Goal: Information Seeking & Learning: Learn about a topic

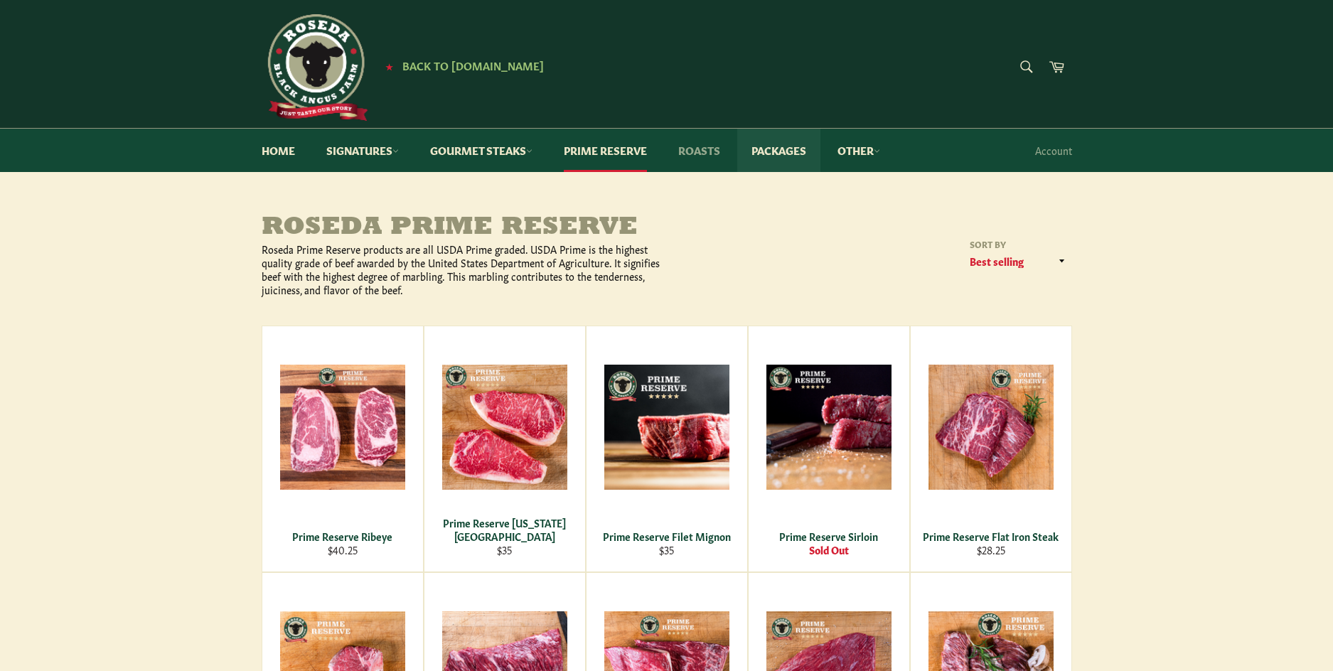
drag, startPoint x: 764, startPoint y: 149, endPoint x: 699, endPoint y: 164, distance: 66.4
click at [764, 149] on link "Packages" at bounding box center [778, 150] width 83 height 43
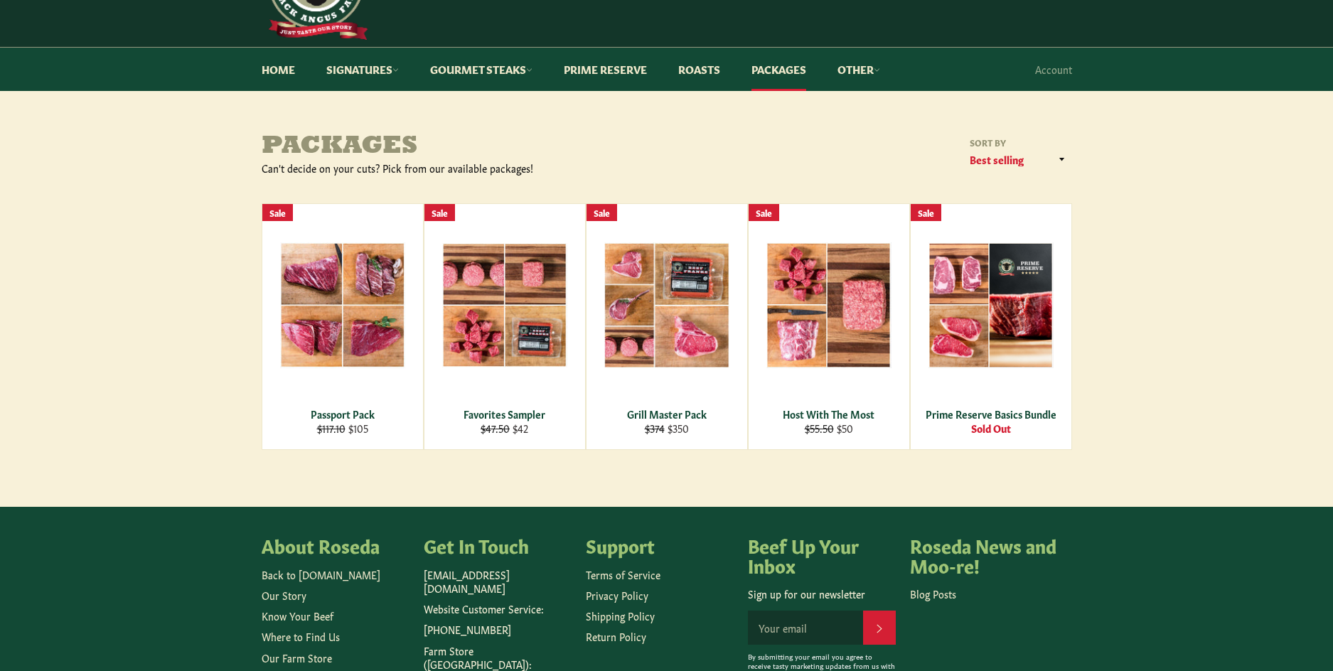
scroll to position [100, 0]
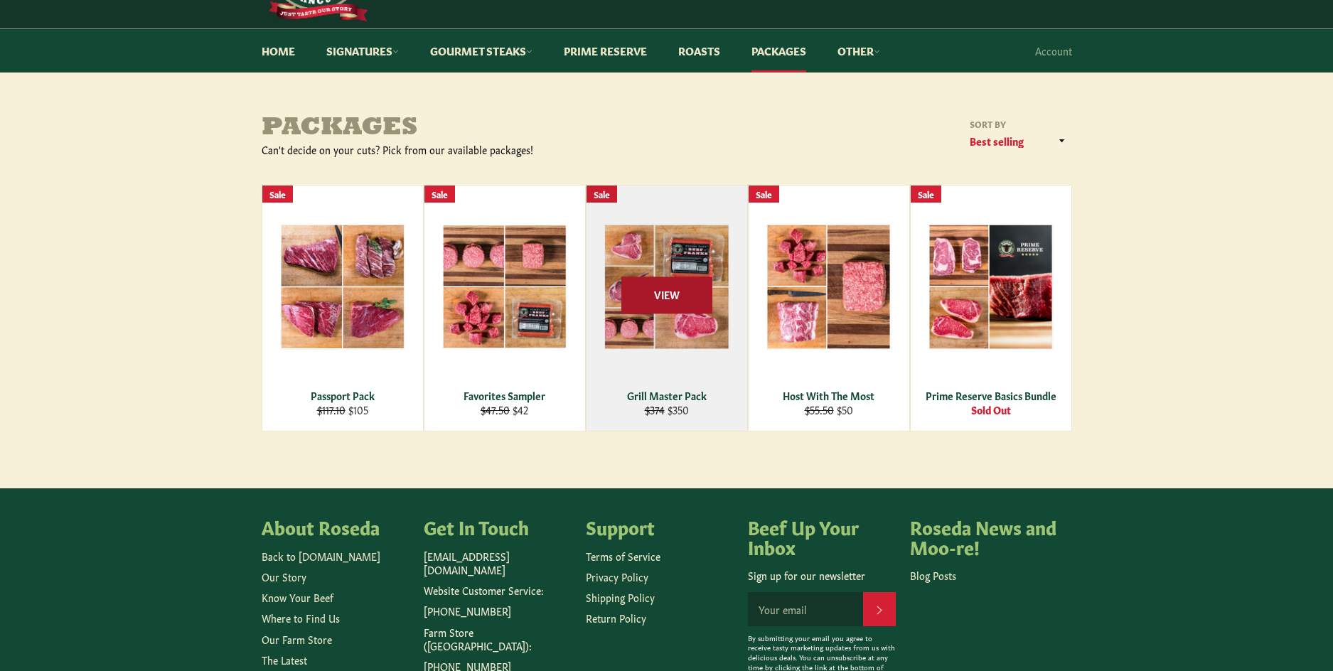
click at [659, 297] on span "View" at bounding box center [667, 295] width 91 height 36
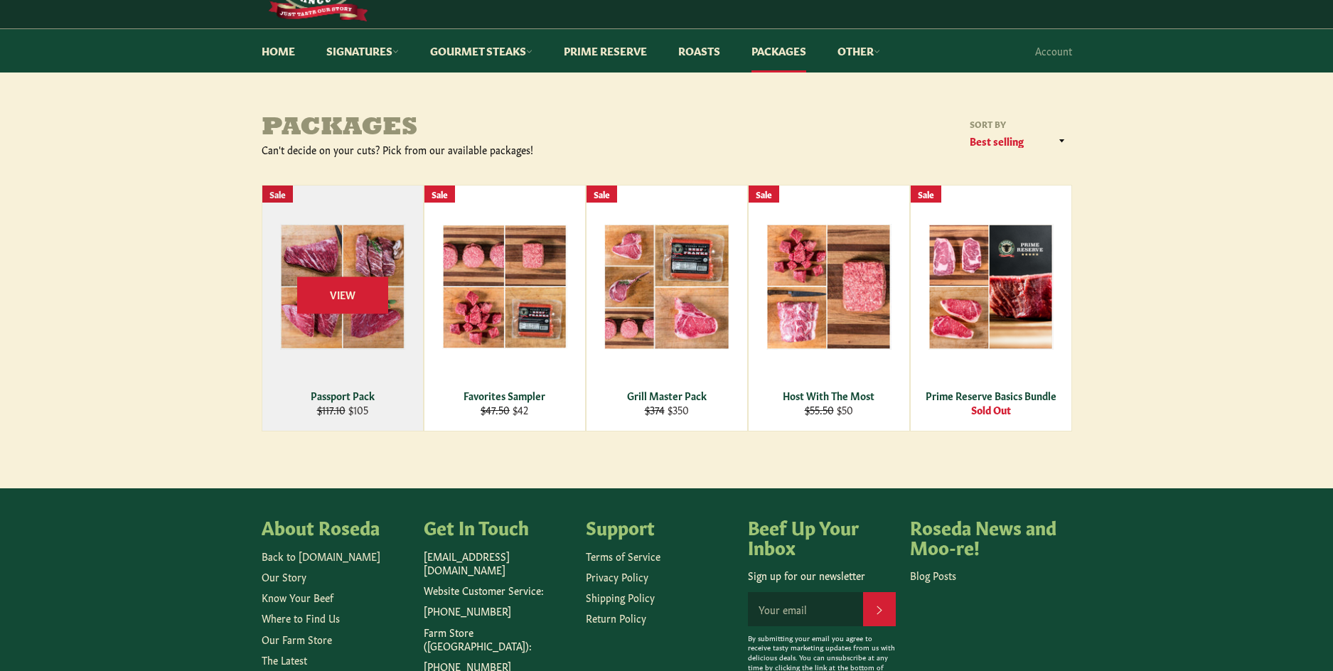
click at [327, 339] on div "View" at bounding box center [342, 308] width 161 height 245
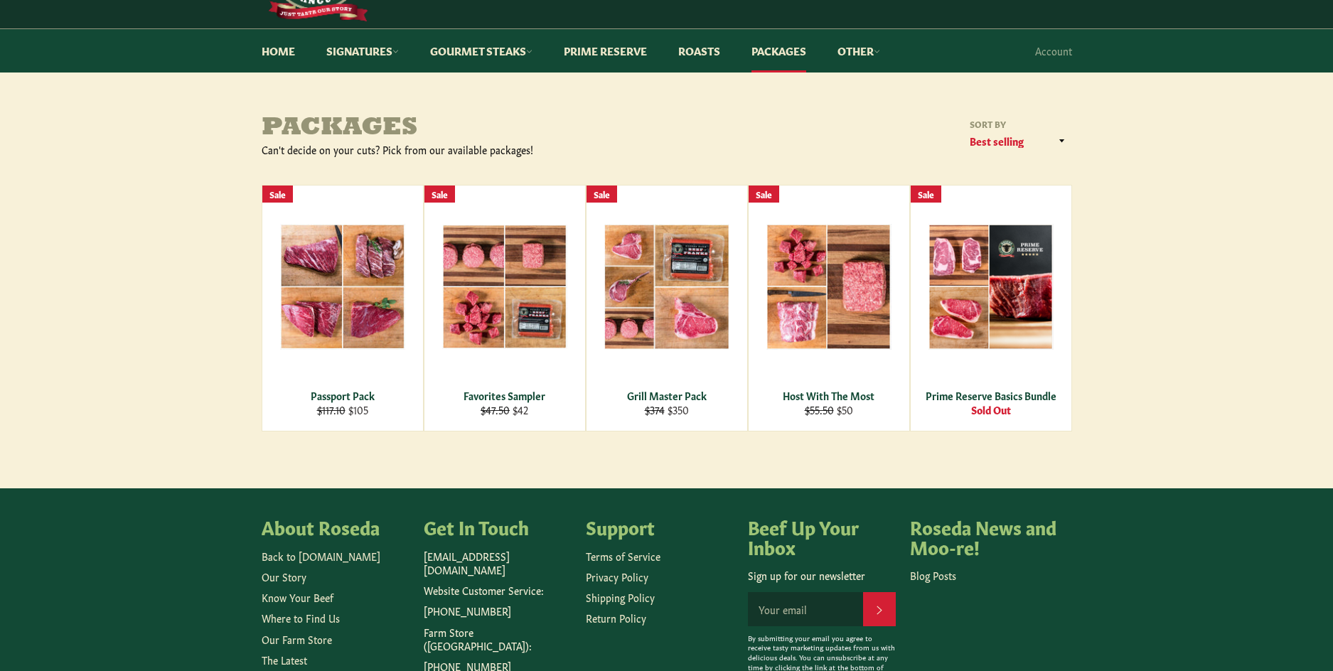
scroll to position [0, 0]
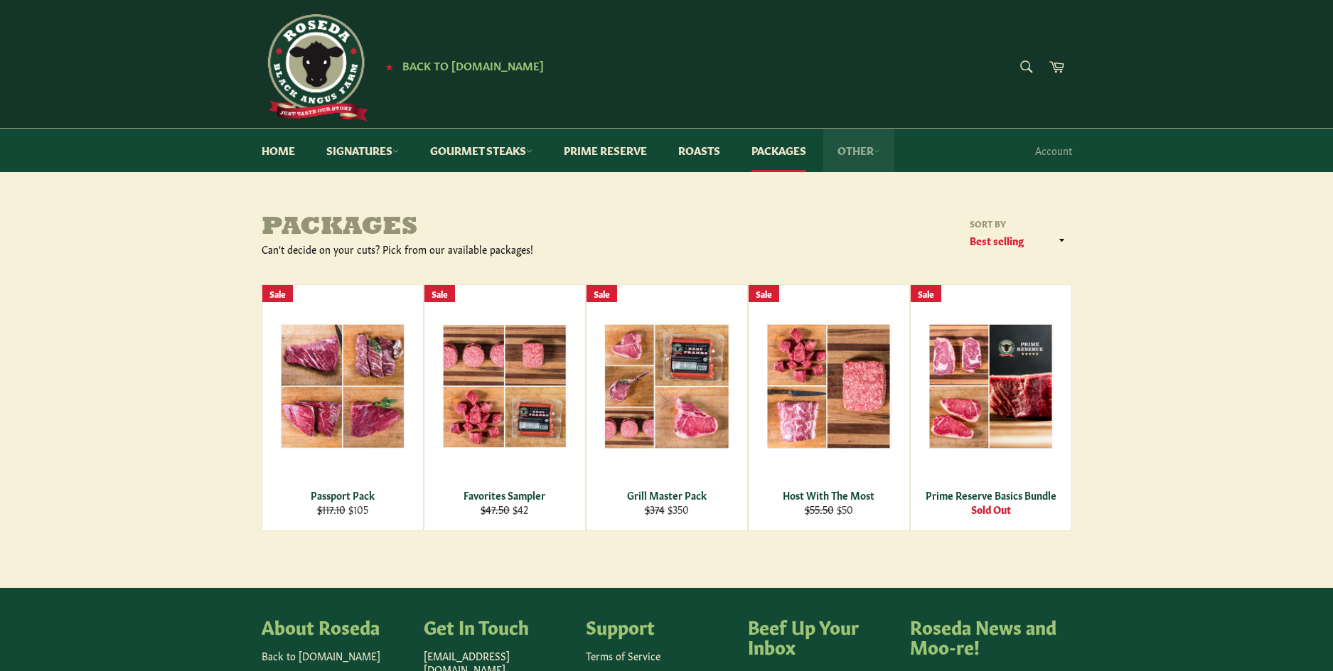
click at [870, 154] on link "Other" at bounding box center [859, 150] width 71 height 43
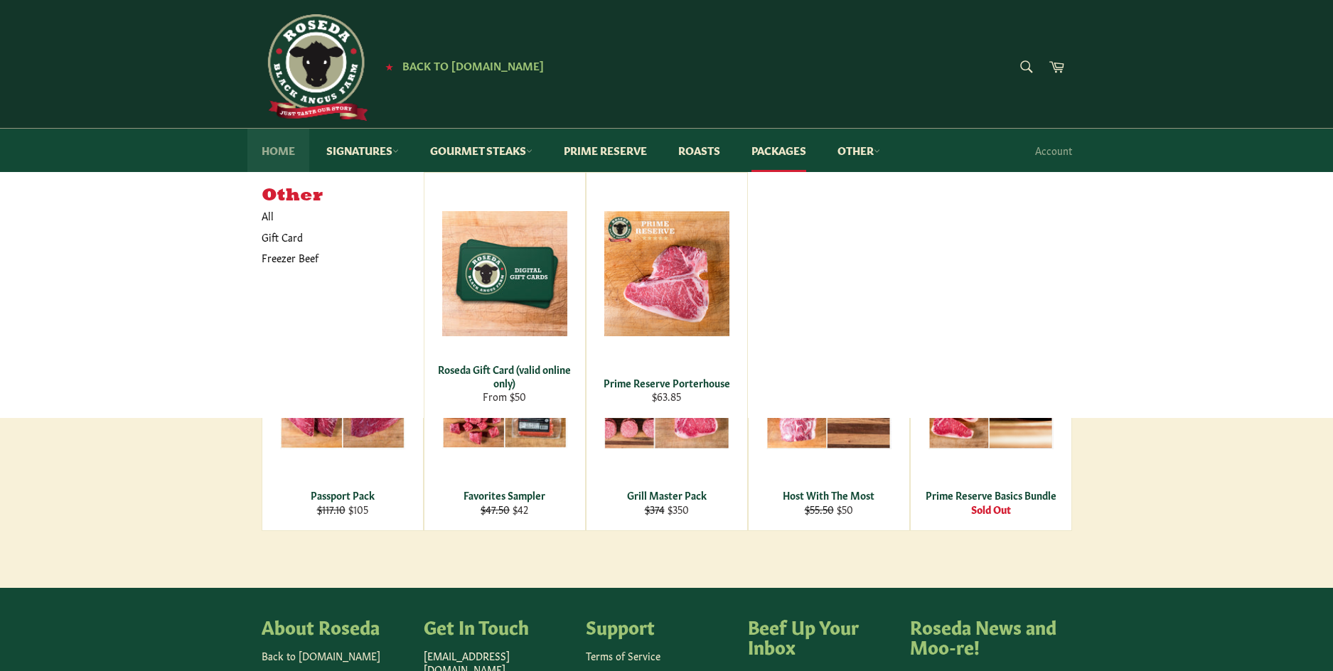
click at [271, 155] on link "Home" at bounding box center [278, 150] width 62 height 43
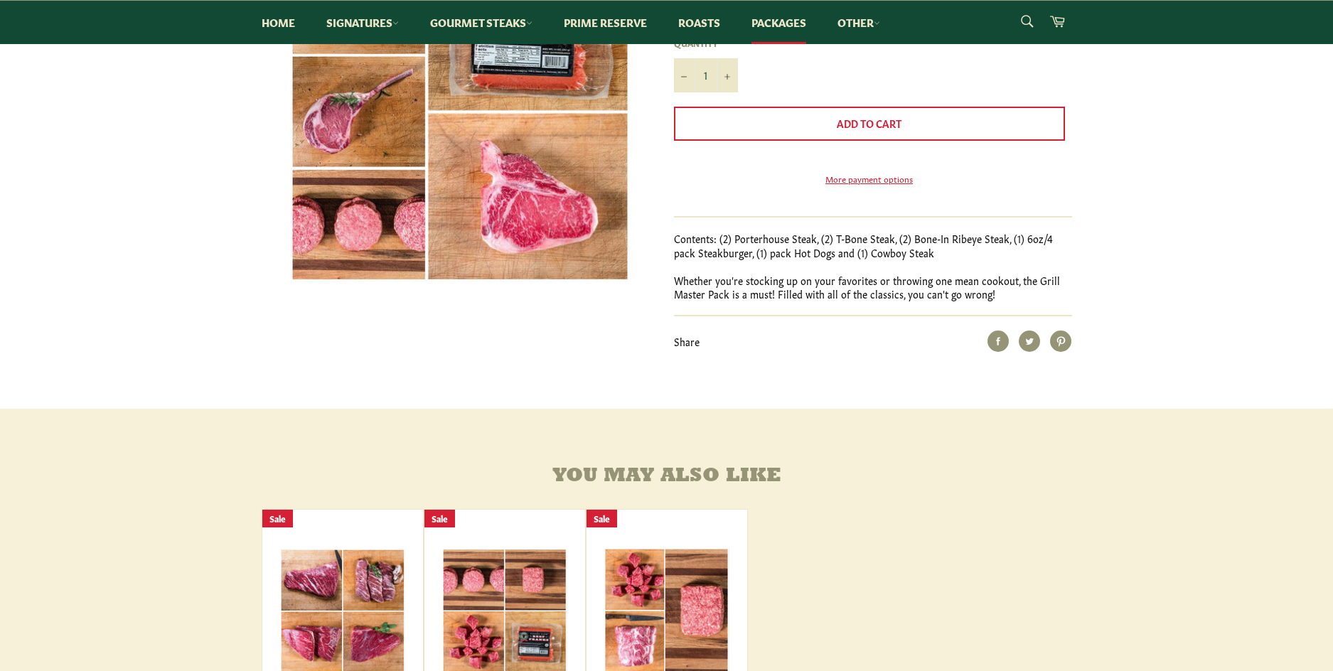
scroll to position [336, 0]
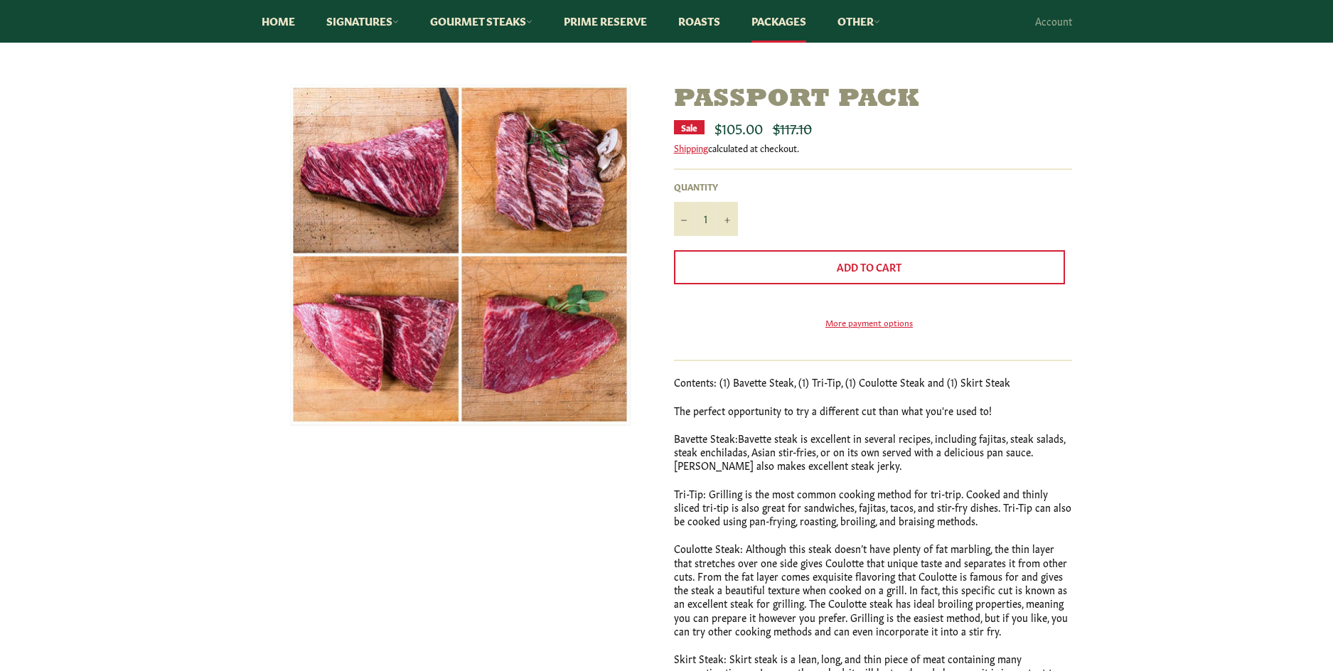
scroll to position [97, 0]
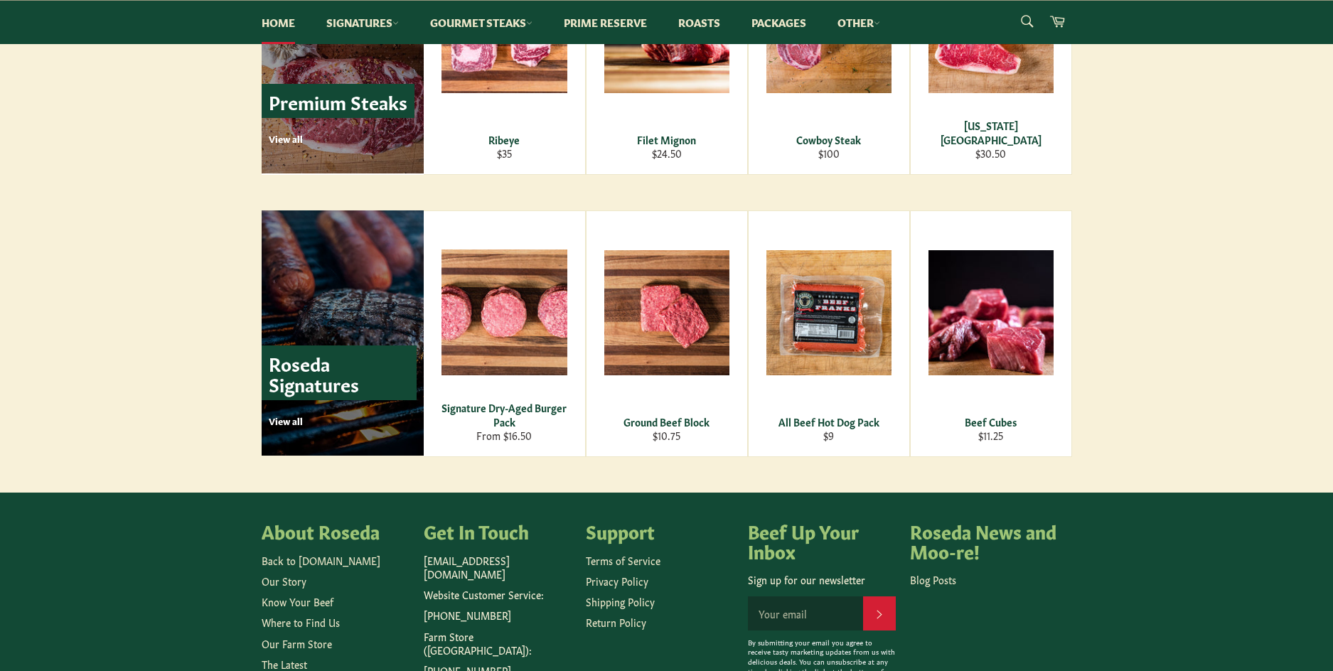
scroll to position [852, 0]
